Goal: Find contact information: Find contact information

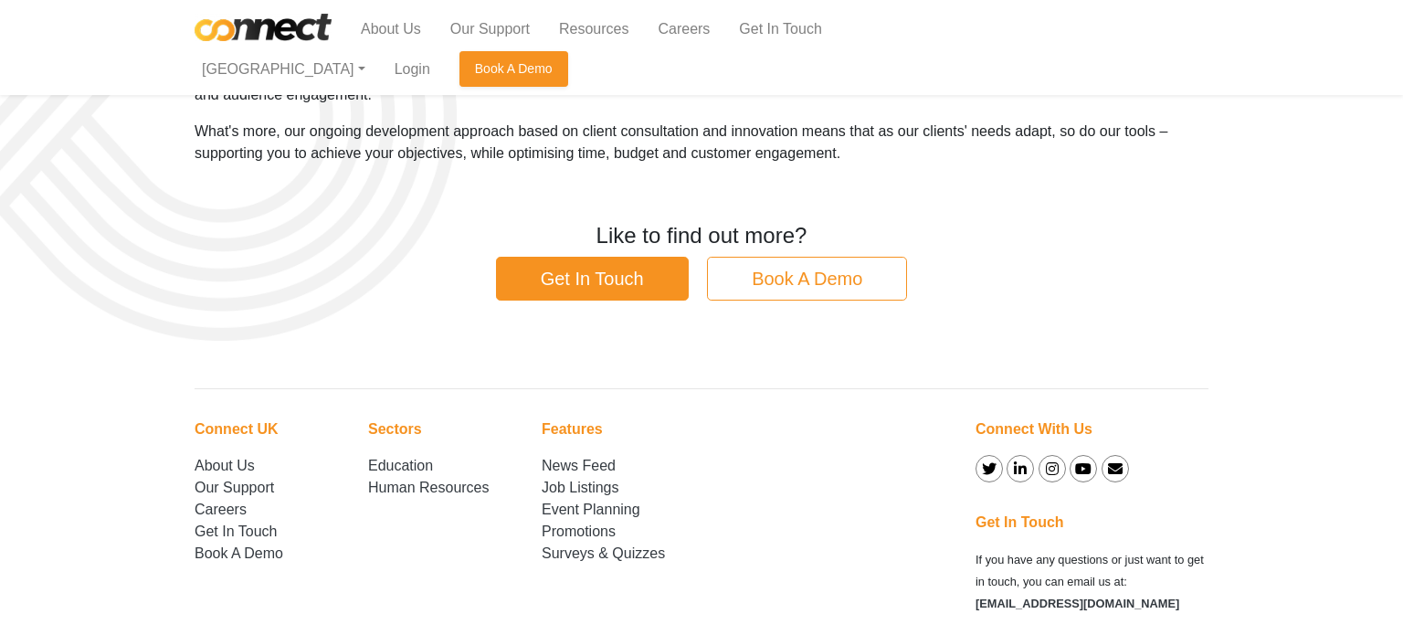
scroll to position [166, 0]
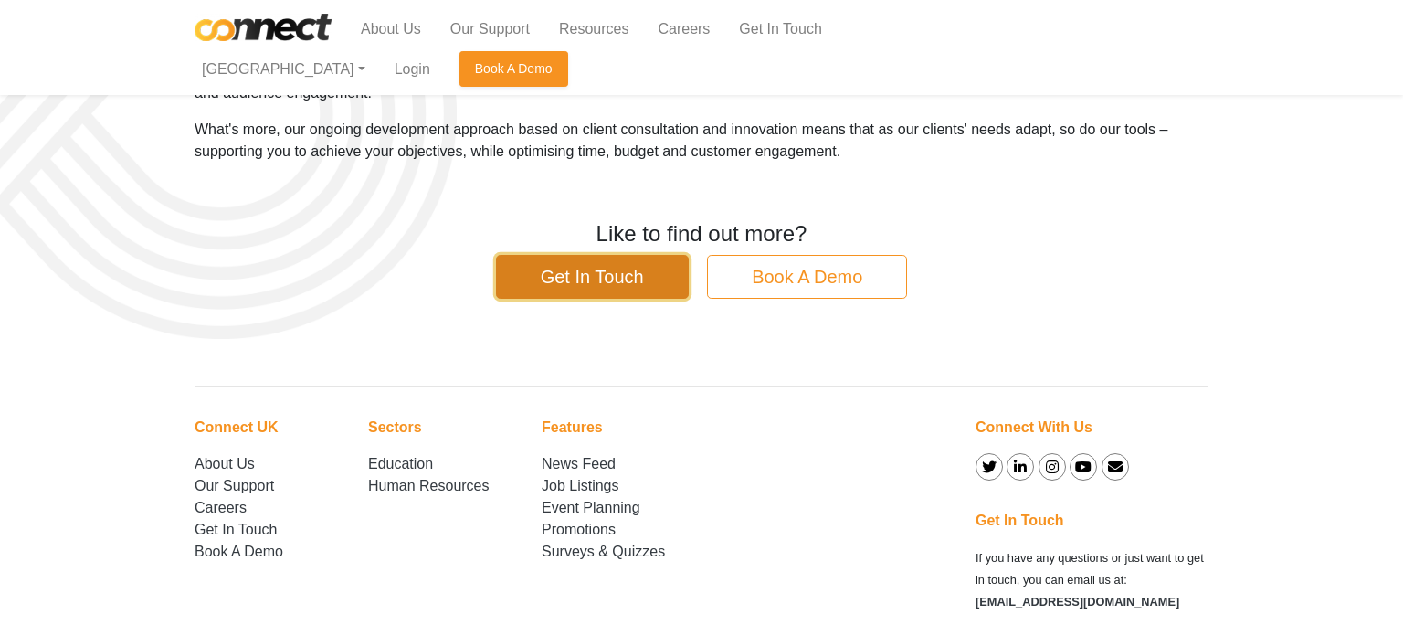
click at [575, 270] on link "Get In Touch" at bounding box center [592, 277] width 193 height 44
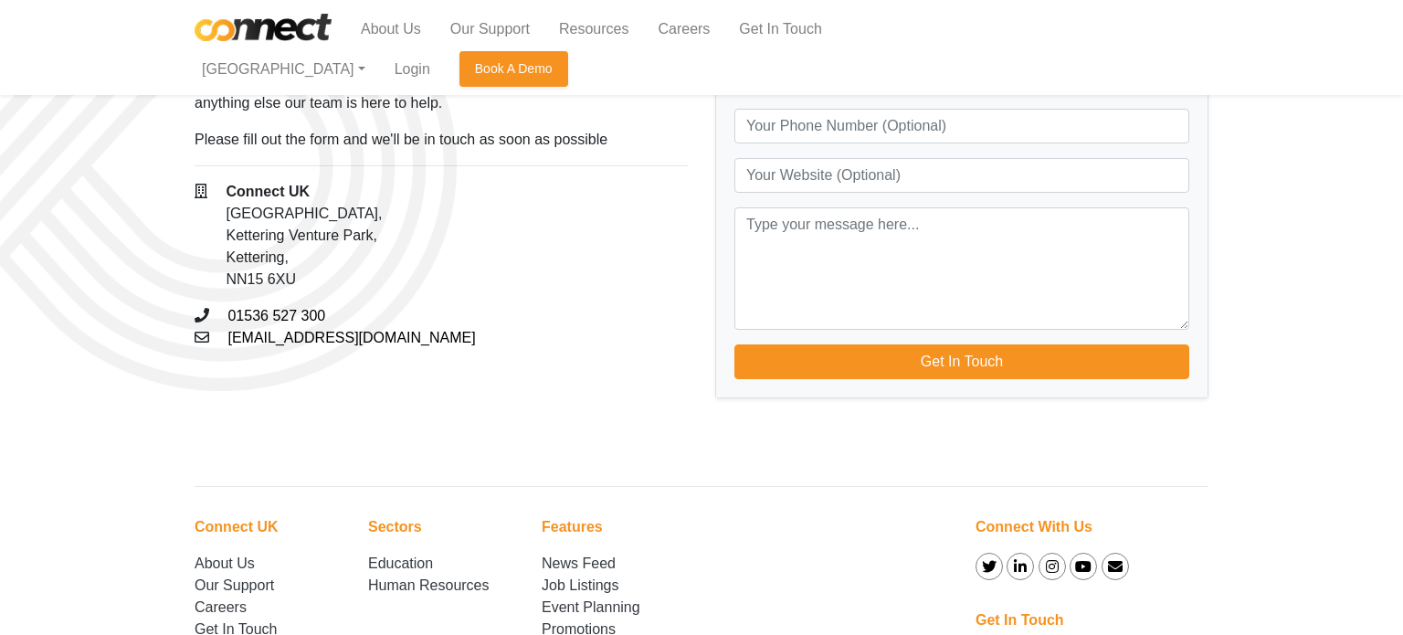
scroll to position [164, 0]
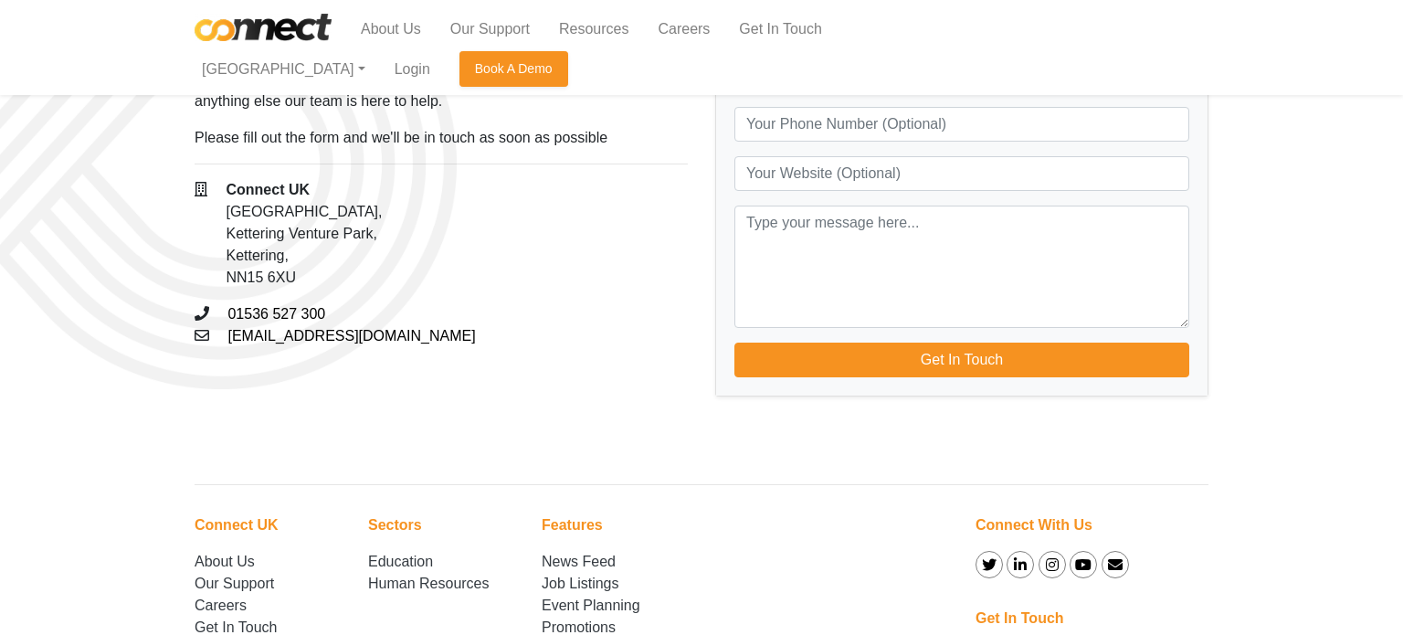
drag, startPoint x: 370, startPoint y: 234, endPoint x: 225, endPoint y: 217, distance: 146.3
click at [226, 217] on p "Connect UK [STREET_ADDRESS]" at bounding box center [304, 234] width 156 height 110
copy div "Connect UK [GEOGRAPHIC_DATA]"
